Goal: Task Accomplishment & Management: Manage account settings

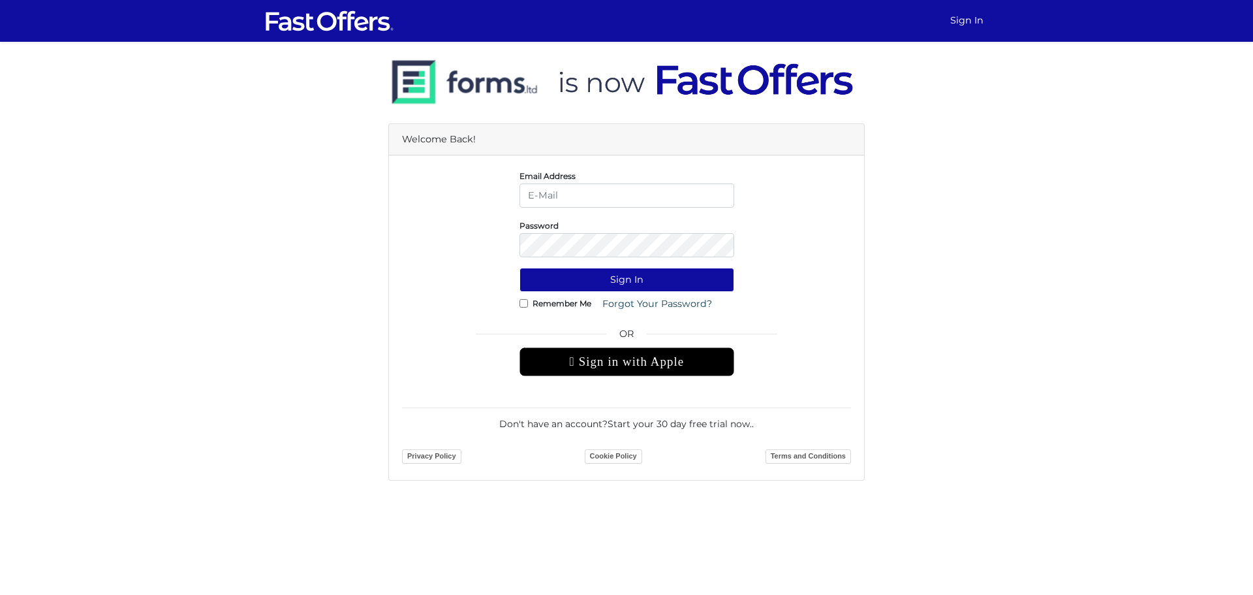
click at [583, 198] on input "email" at bounding box center [627, 195] width 215 height 24
type input "[EMAIL_ADDRESS][DOMAIN_NAME]"
click at [604, 279] on button "Sign In" at bounding box center [627, 280] width 215 height 24
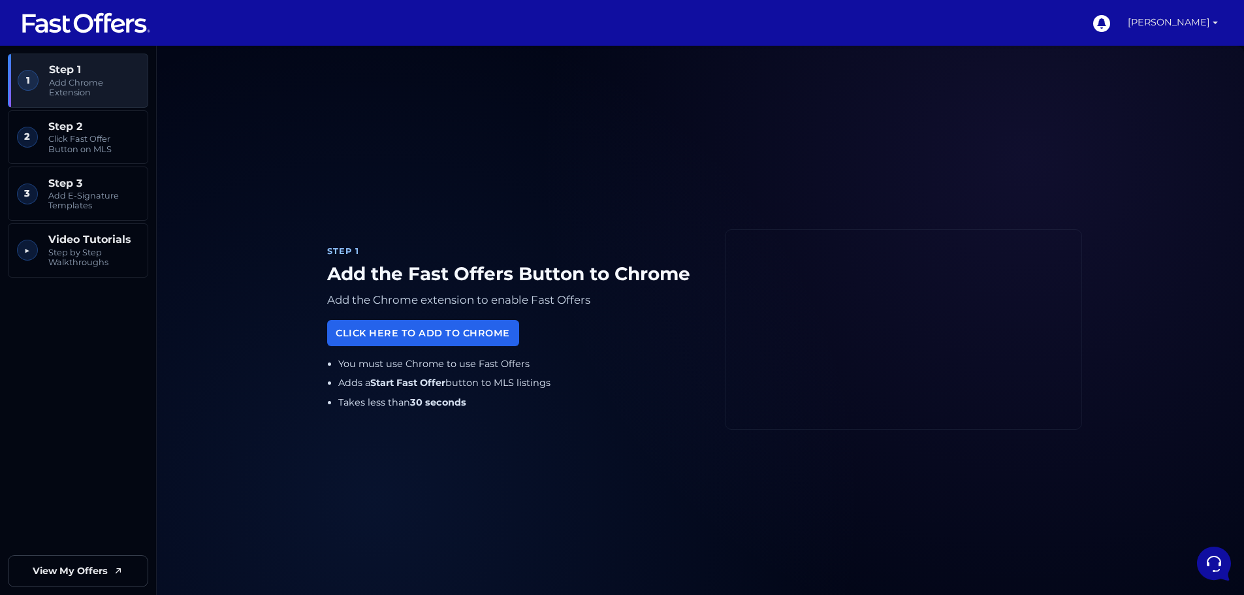
click at [1172, 24] on link "Linghao Chen" at bounding box center [1172, 23] width 101 height 46
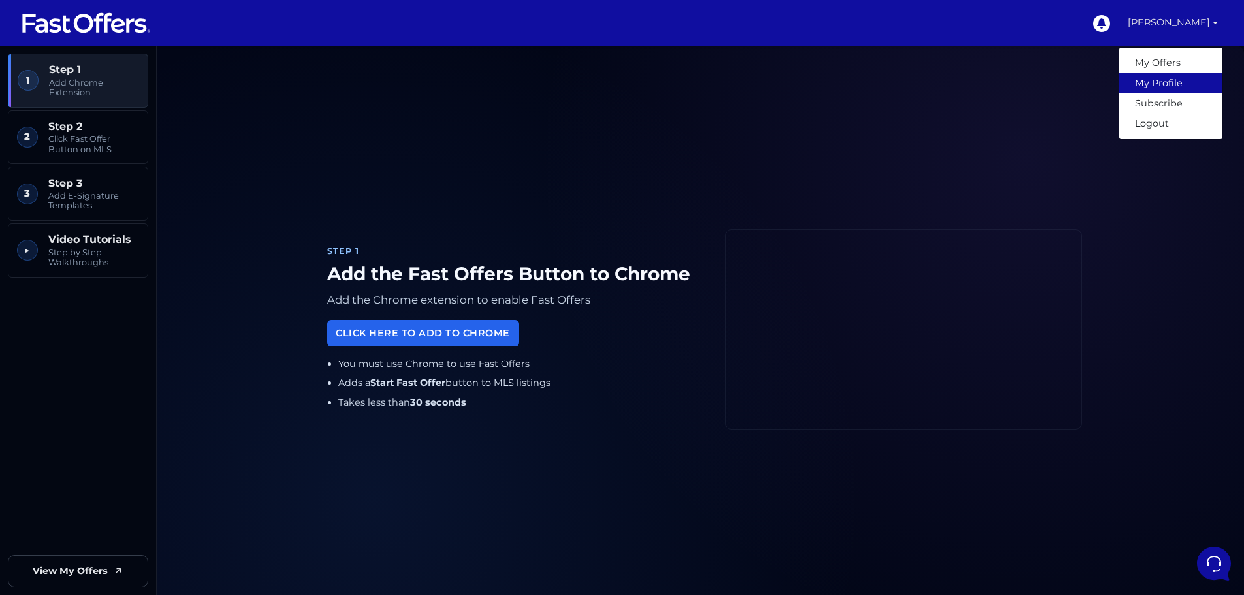
click at [1155, 84] on link "My Profile" at bounding box center [1170, 83] width 103 height 20
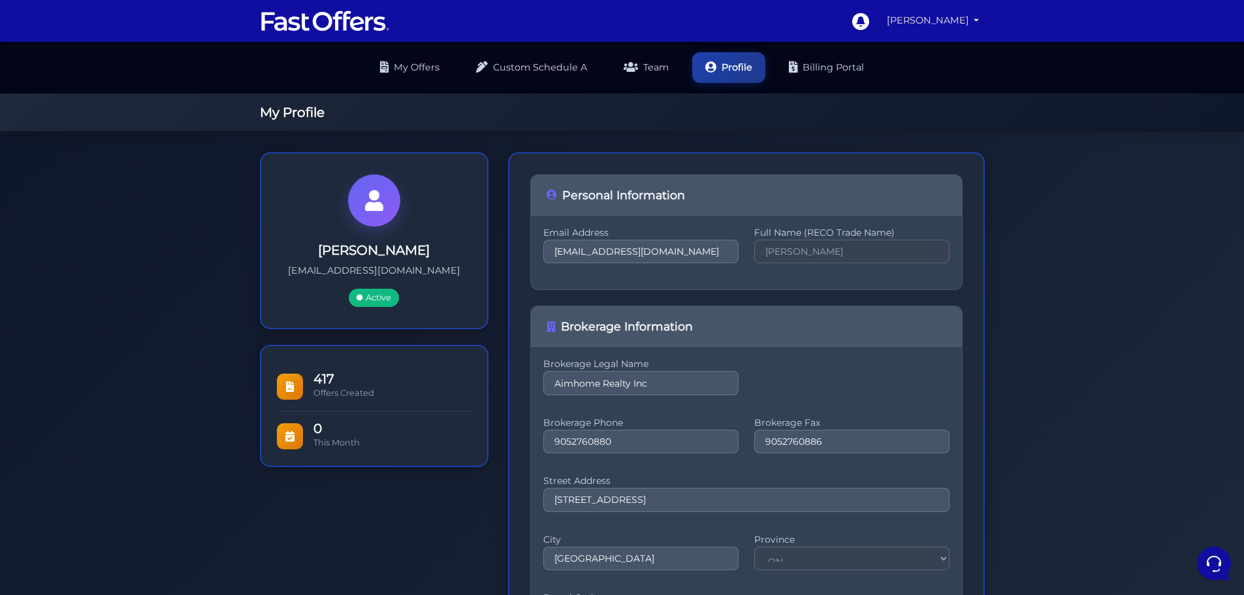
click at [938, 18] on link "[PERSON_NAME]" at bounding box center [932, 20] width 103 height 25
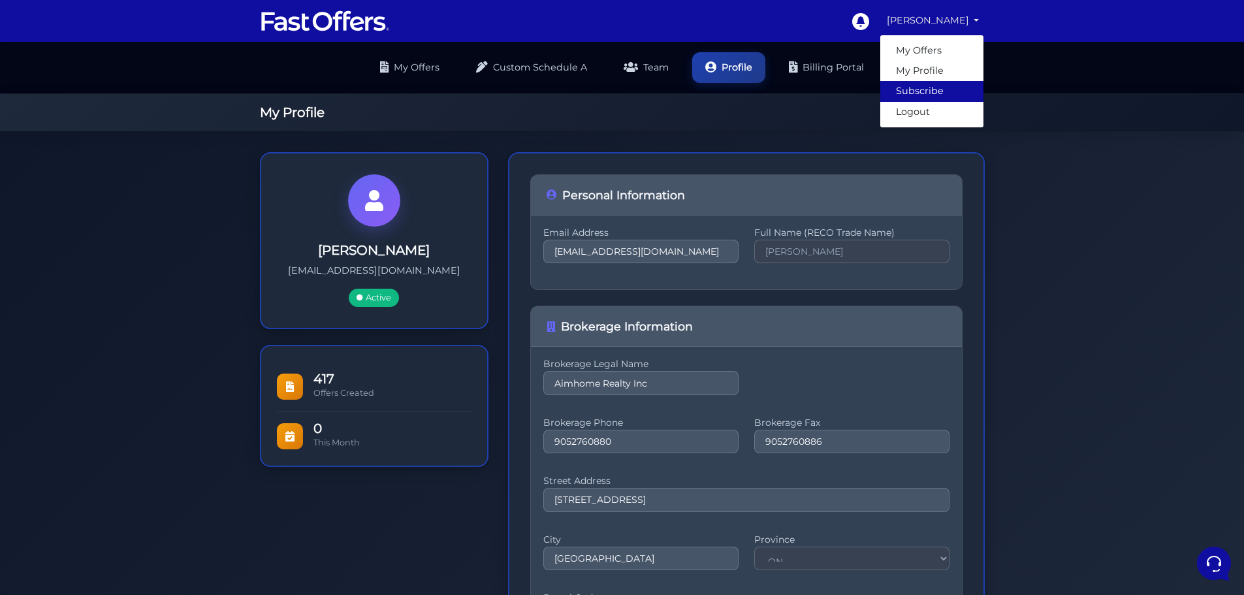
click at [931, 93] on link "Subscribe" at bounding box center [931, 91] width 103 height 20
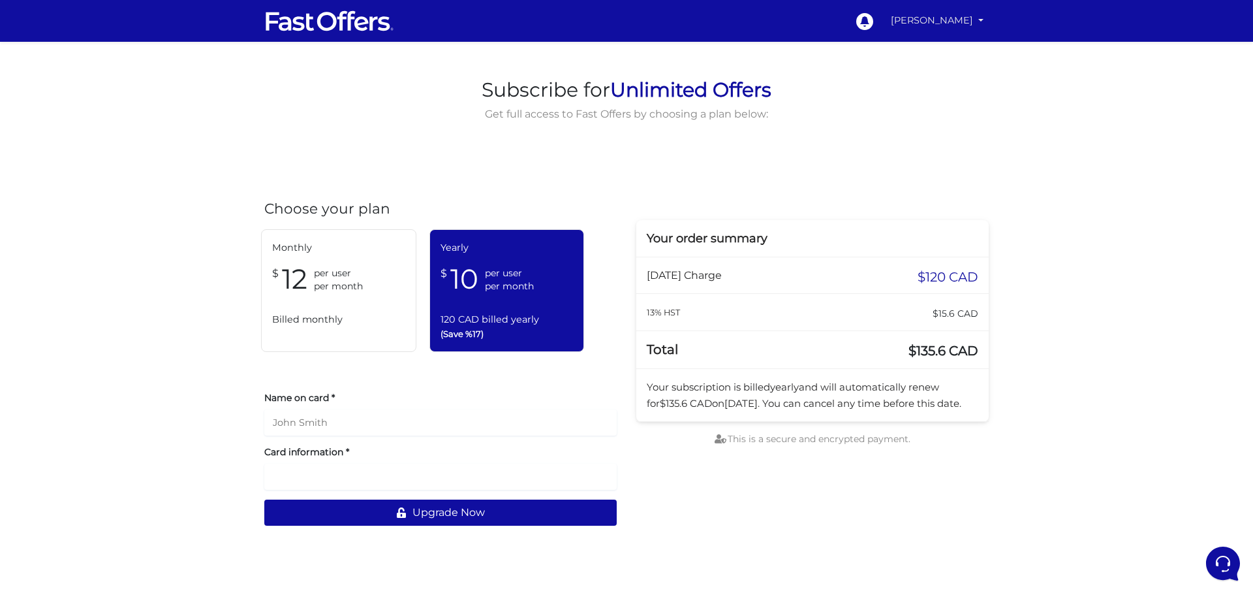
click at [924, 27] on link "[PERSON_NAME]" at bounding box center [937, 20] width 103 height 25
click at [928, 68] on link "My Profile" at bounding box center [936, 71] width 103 height 20
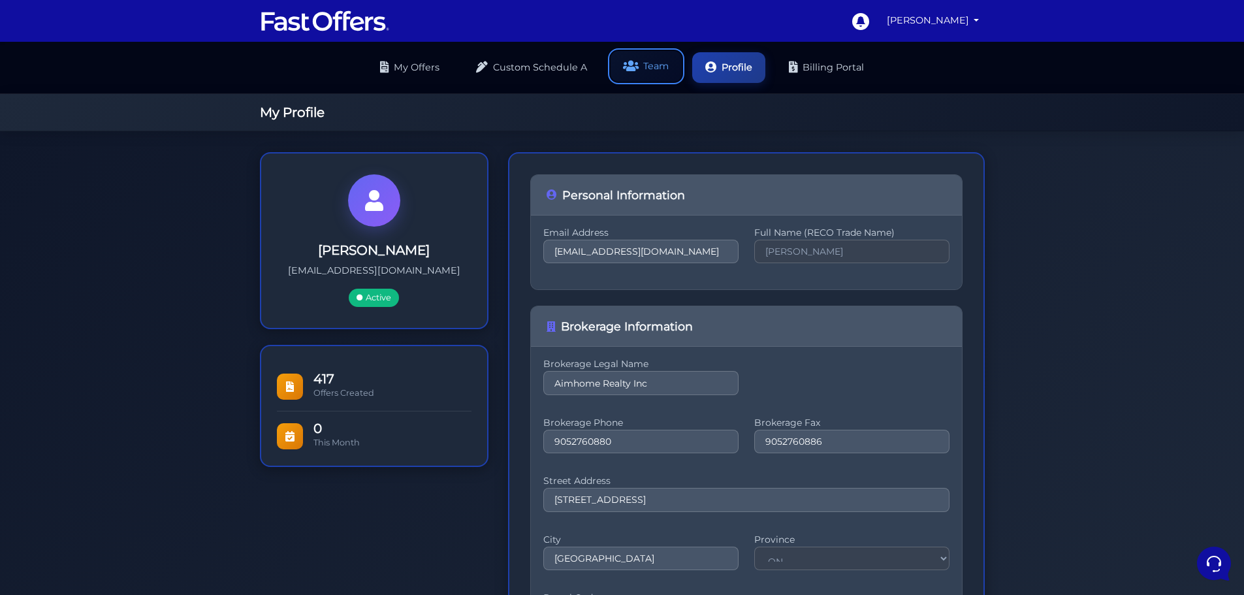
click at [634, 72] on icon at bounding box center [631, 66] width 16 height 12
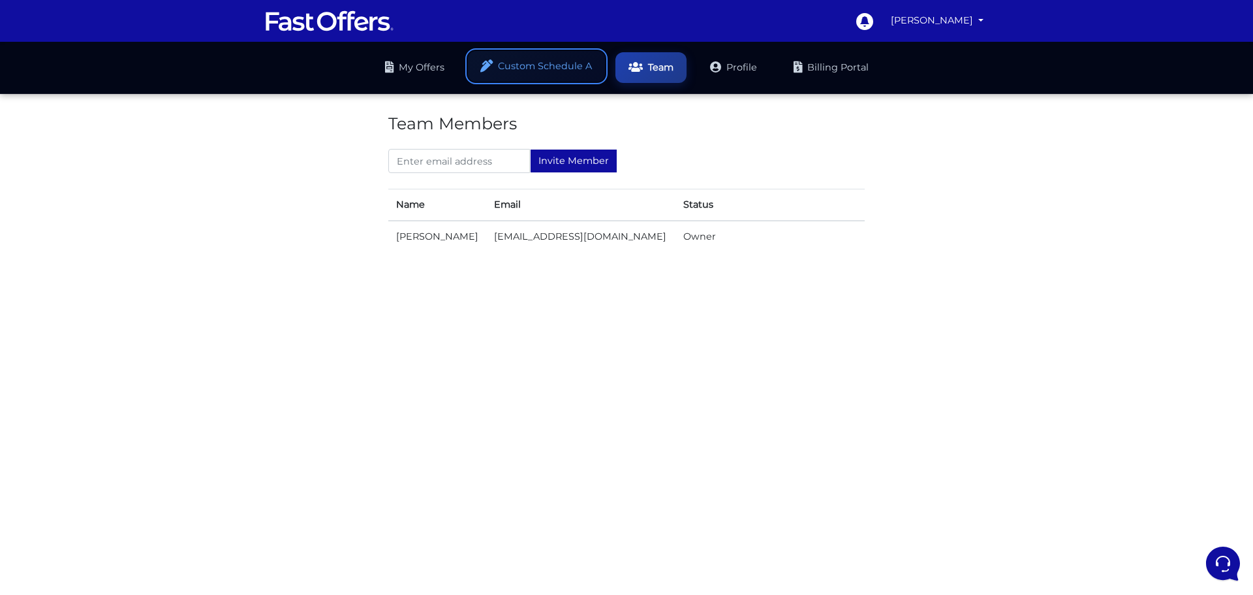
click at [522, 70] on link "Custom Schedule A" at bounding box center [536, 66] width 137 height 31
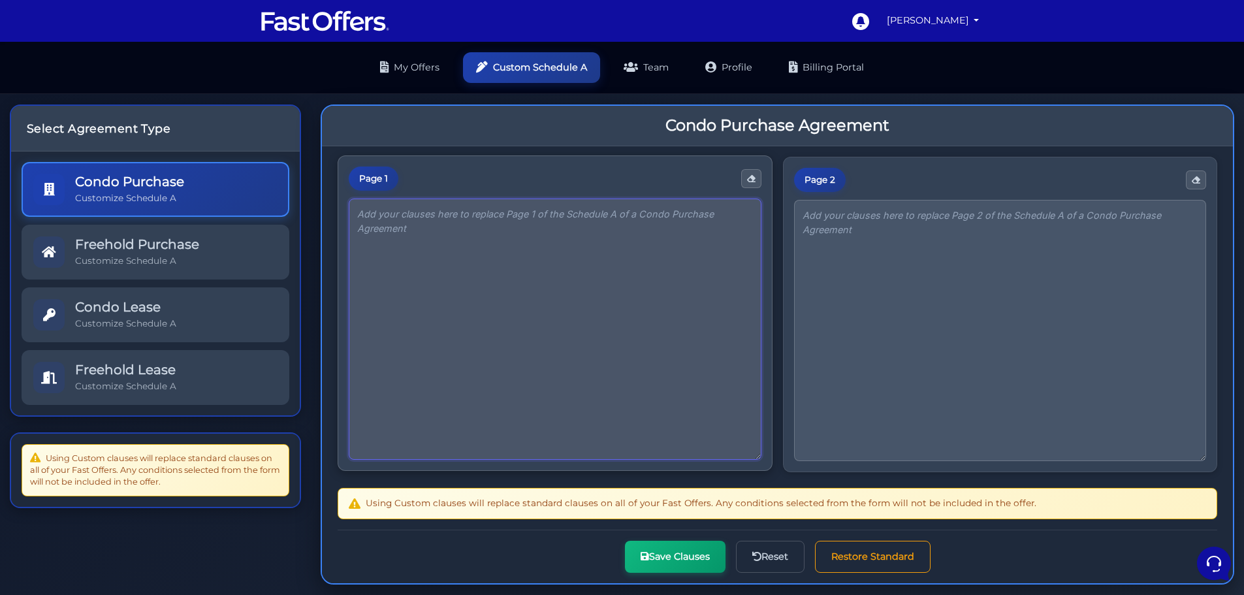
click at [415, 238] on textarea at bounding box center [555, 328] width 412 height 261
click at [794, 233] on textarea at bounding box center [1000, 328] width 412 height 261
click at [426, 65] on link "My Offers" at bounding box center [410, 66] width 86 height 31
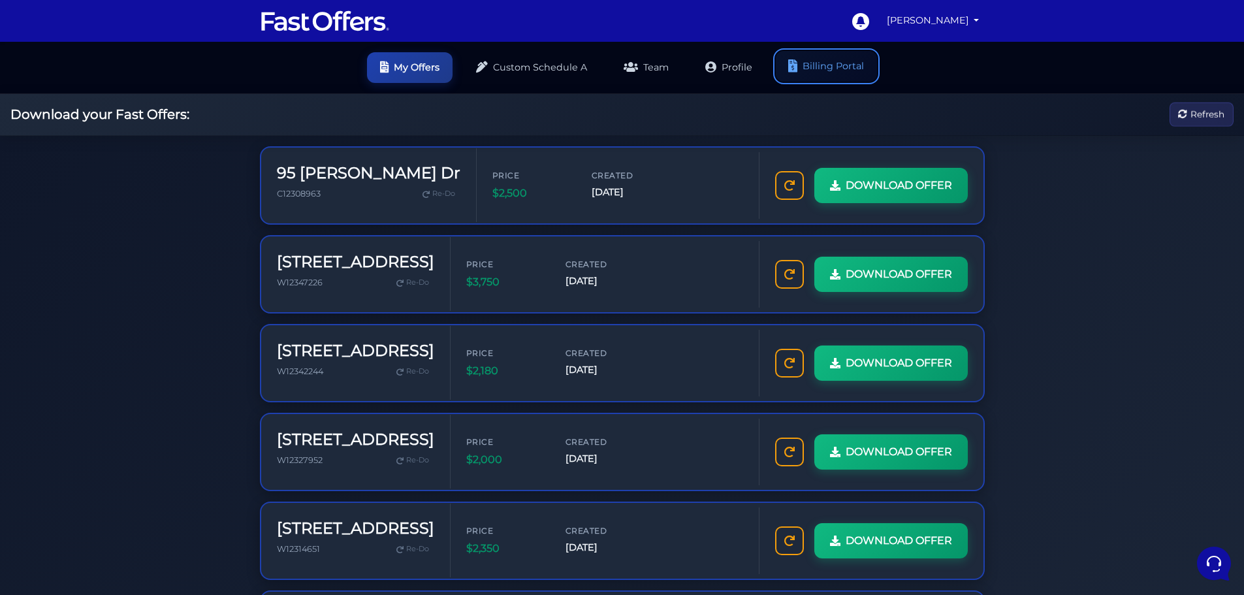
click at [847, 72] on link "Billing Portal" at bounding box center [826, 66] width 101 height 31
click at [816, 67] on link "Billing Portal" at bounding box center [826, 66] width 101 height 31
